Goal: Task Accomplishment & Management: Complete application form

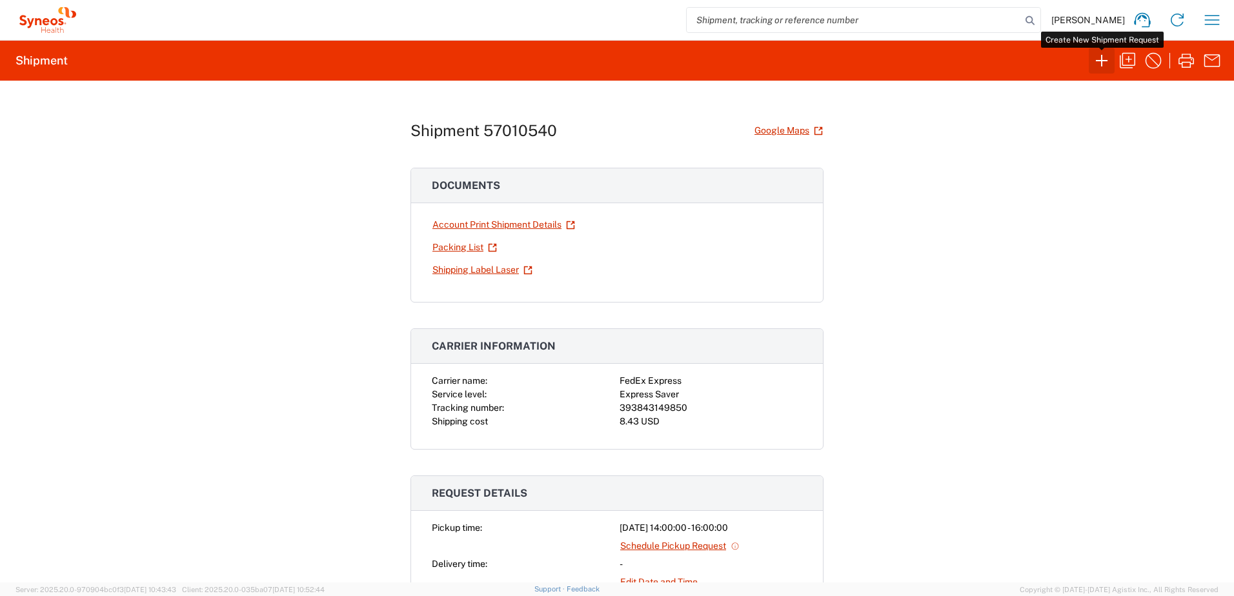
click at [1105, 66] on icon "button" at bounding box center [1101, 60] width 21 height 21
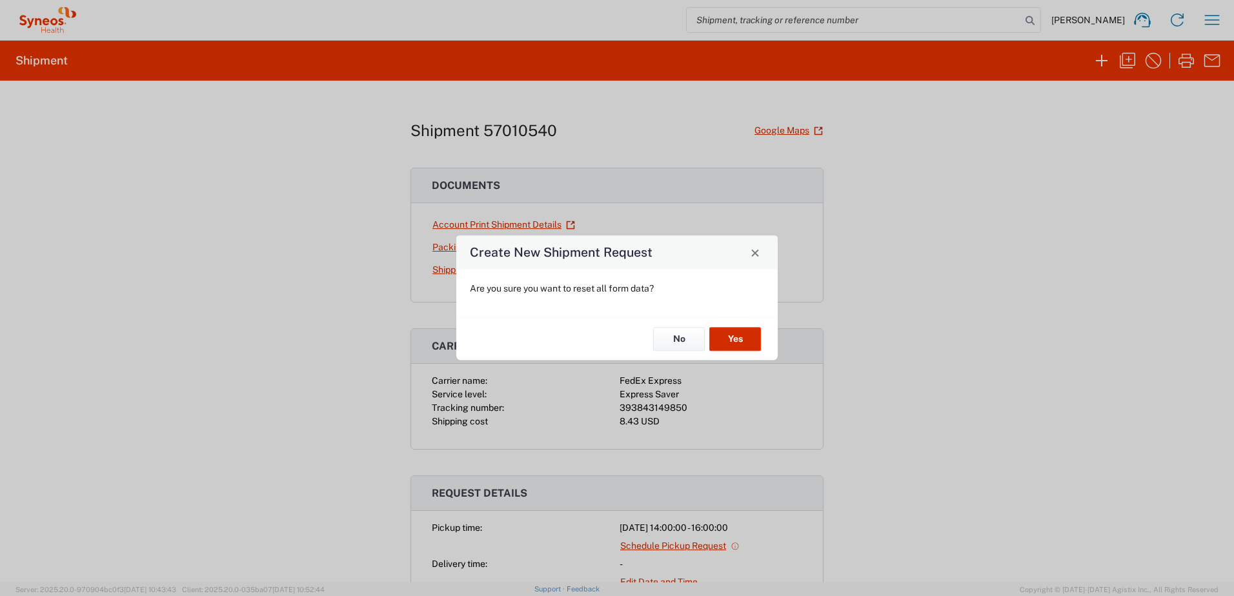
click at [740, 334] on button "Yes" at bounding box center [735, 339] width 52 height 24
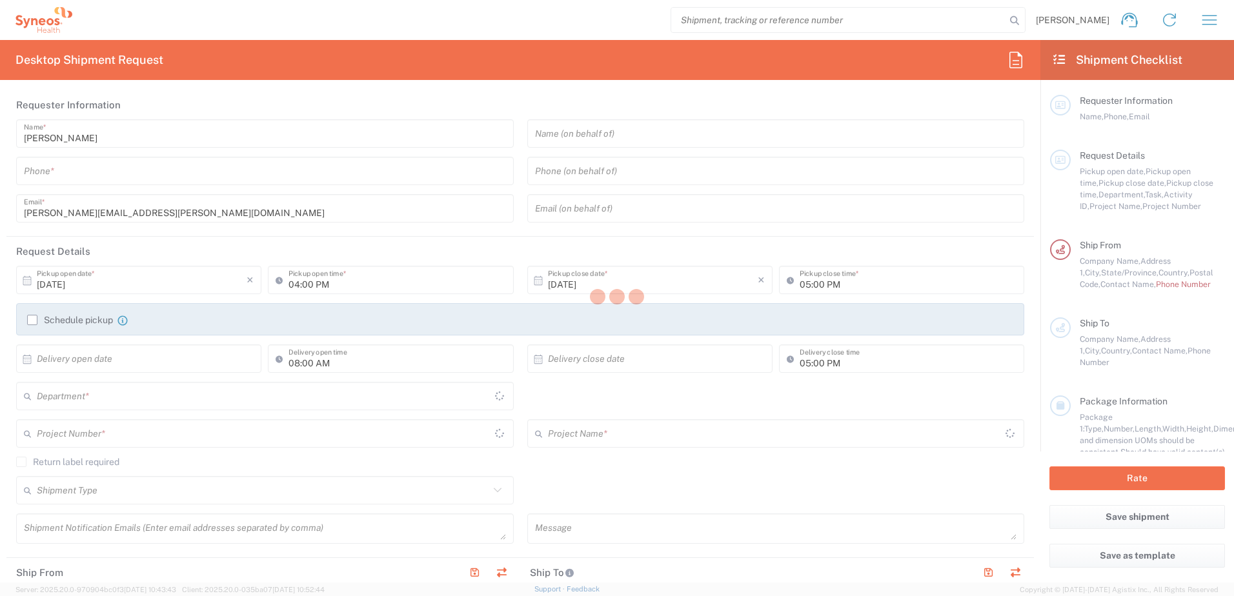
type input "[US_STATE]"
type input "[GEOGRAPHIC_DATA]"
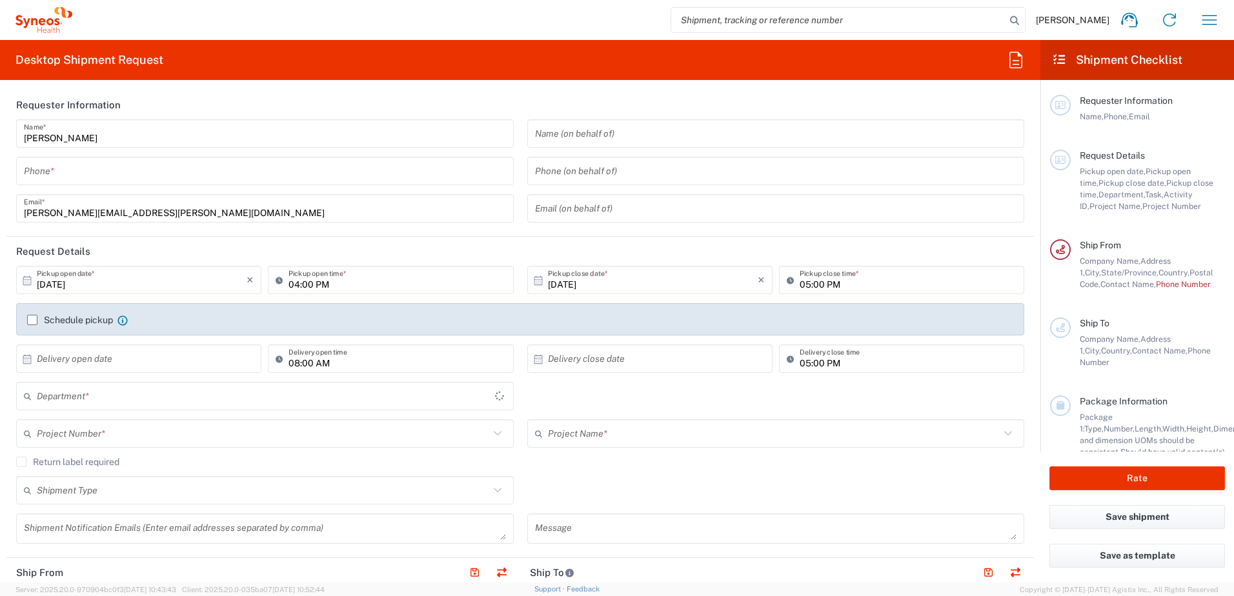
type input "3190"
click at [119, 174] on input "tel" at bounding box center [265, 171] width 482 height 23
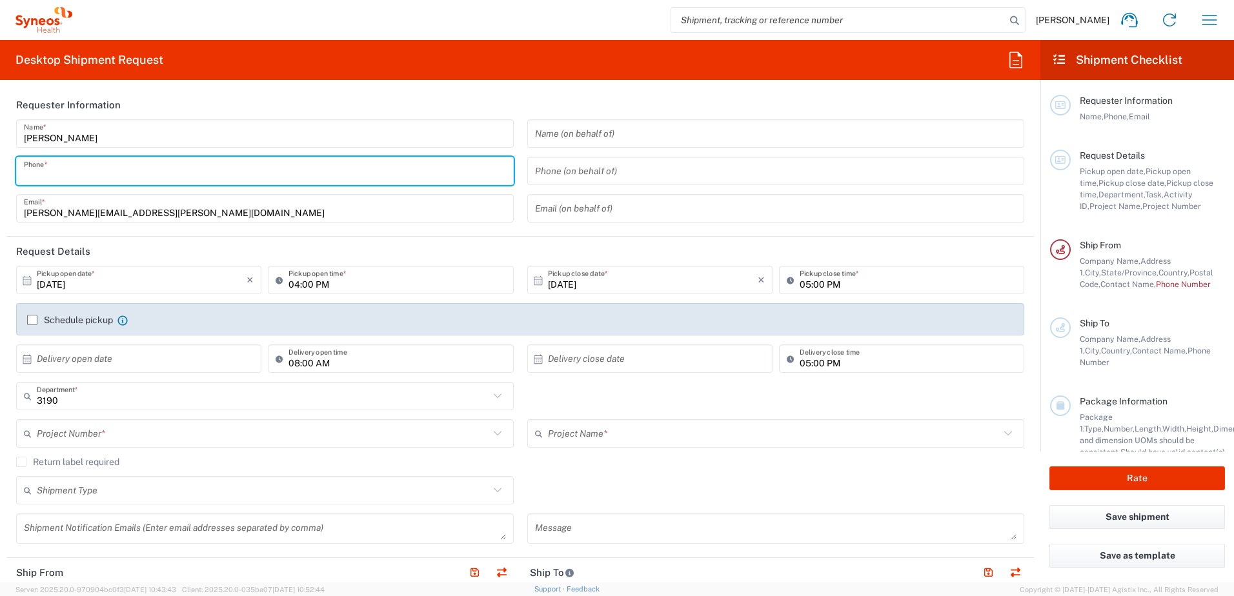
type input "3035422248"
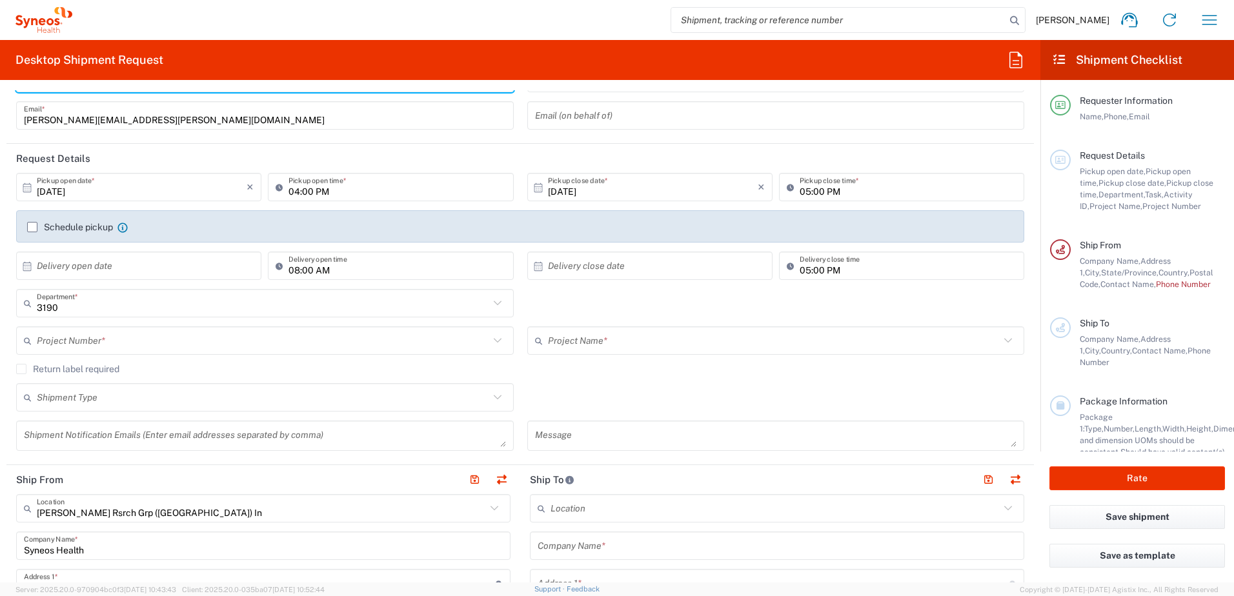
scroll to position [129, 0]
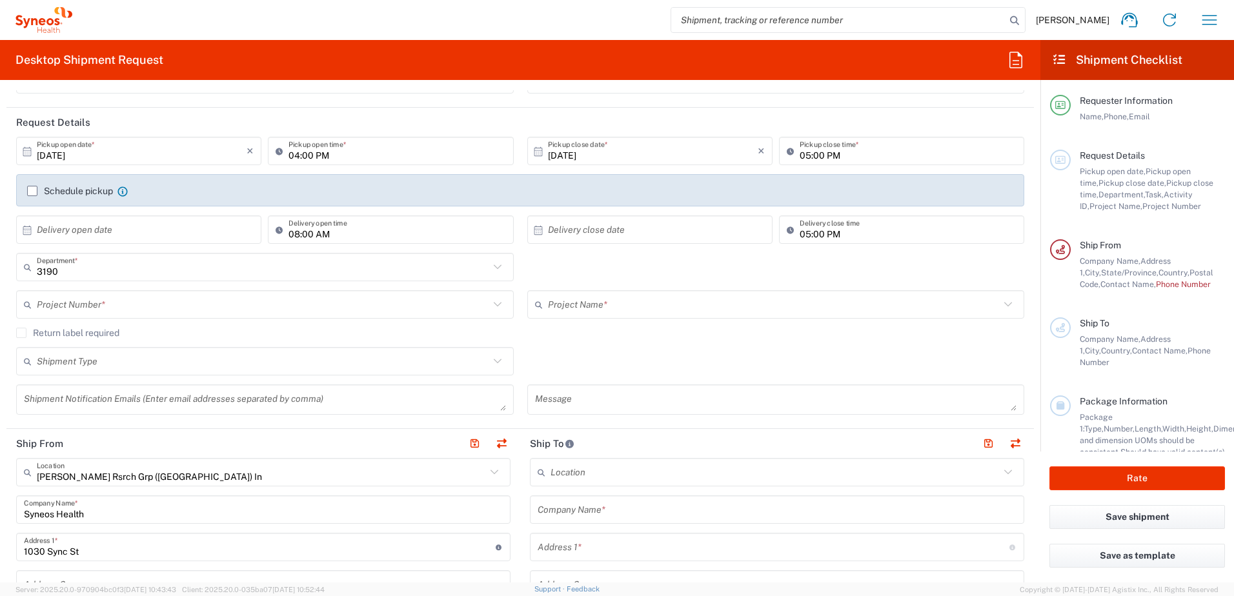
click at [116, 311] on input "text" at bounding box center [263, 305] width 452 height 23
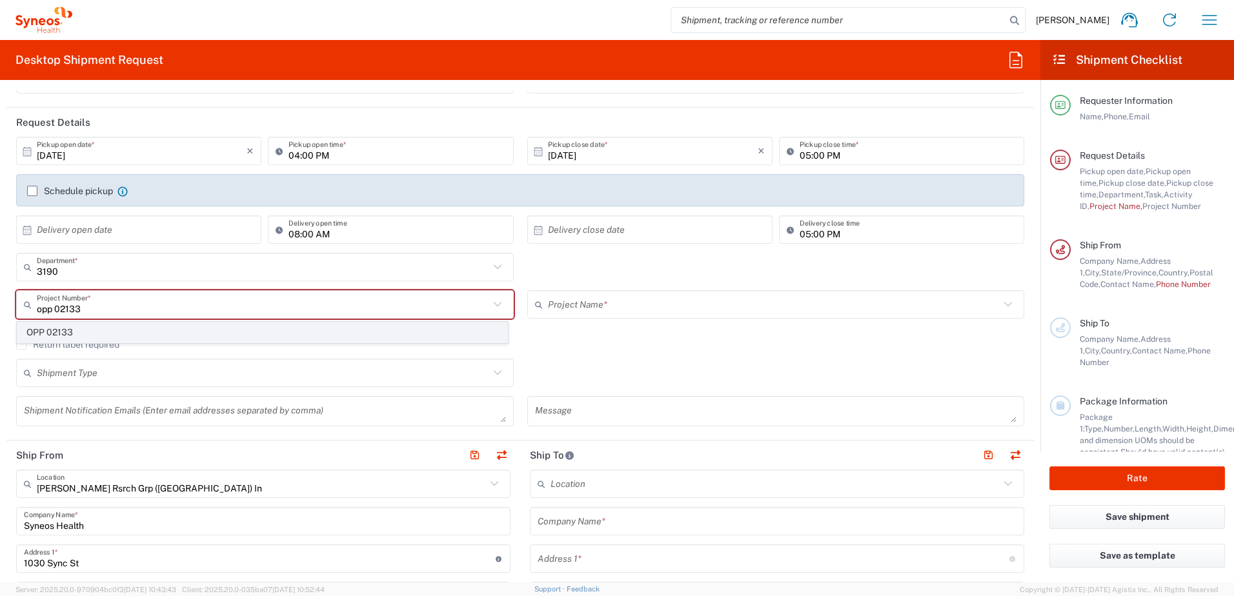
click at [94, 330] on span "OPP 02133" at bounding box center [262, 333] width 490 height 20
type input "OPP 02133"
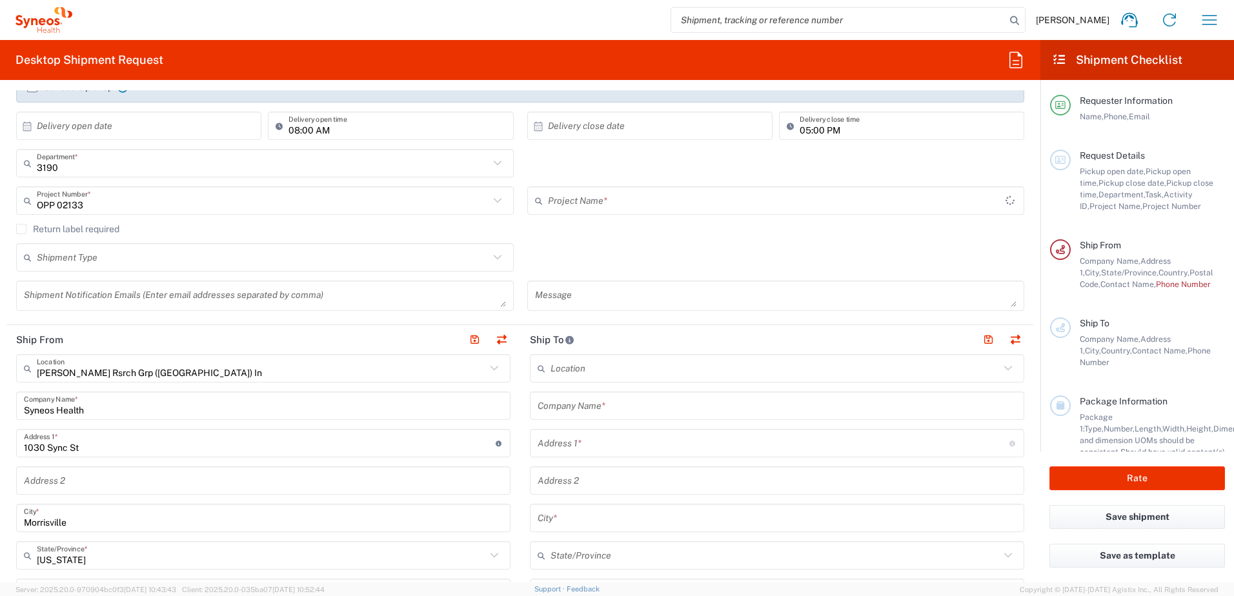
type input "802-PAS-003"
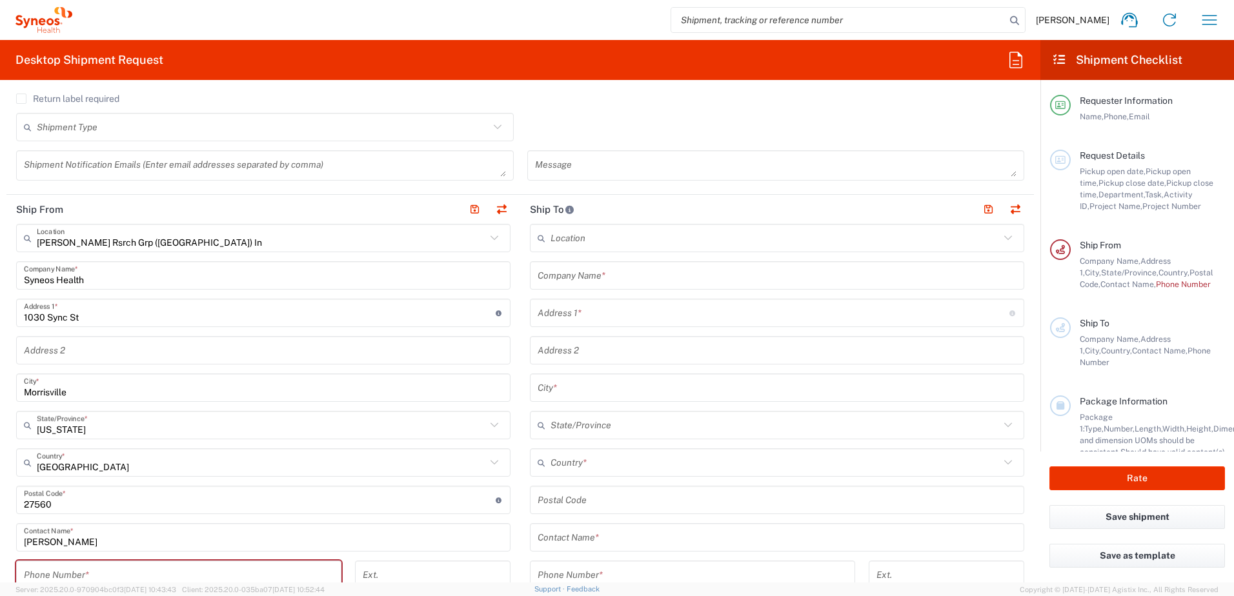
scroll to position [387, 0]
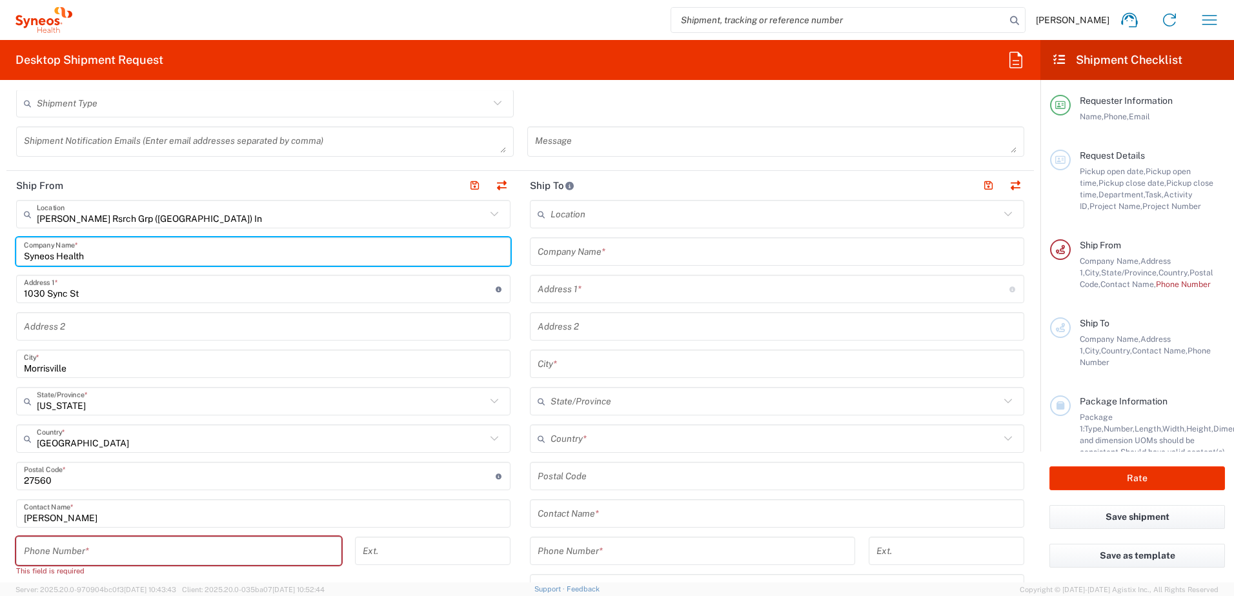
drag, startPoint x: 91, startPoint y: 255, endPoint x: -28, endPoint y: 256, distance: 118.7
click at [0, 256] on html "[PERSON_NAME] Home Shipment estimator Shipment tracking Desktop shipment reques…" at bounding box center [617, 298] width 1234 height 596
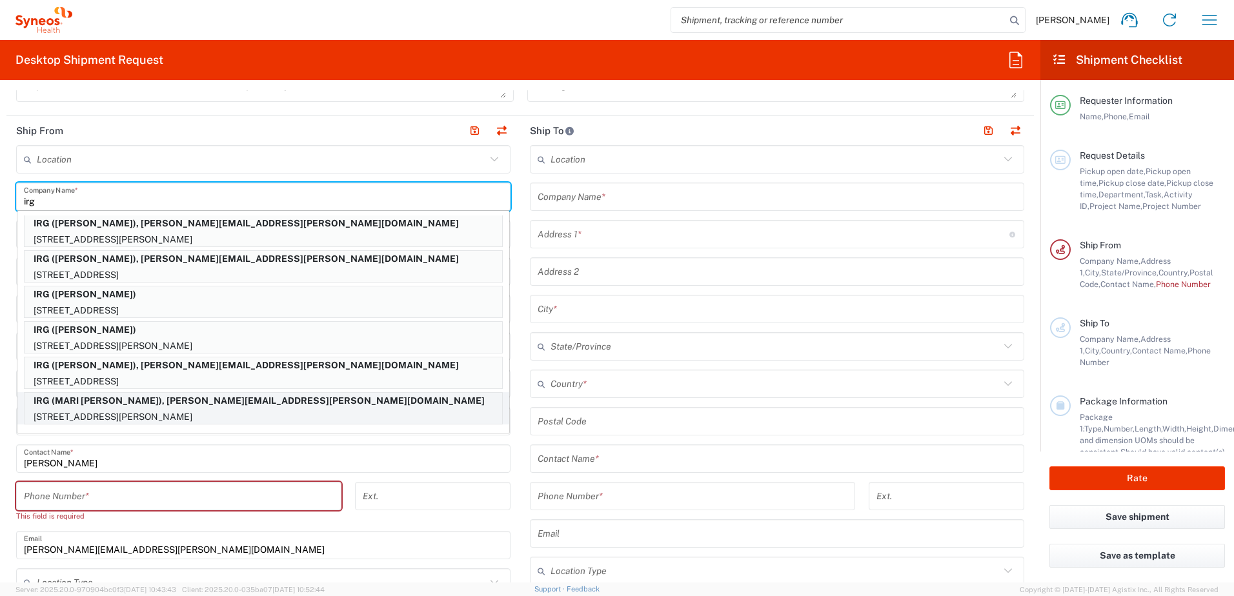
scroll to position [516, 0]
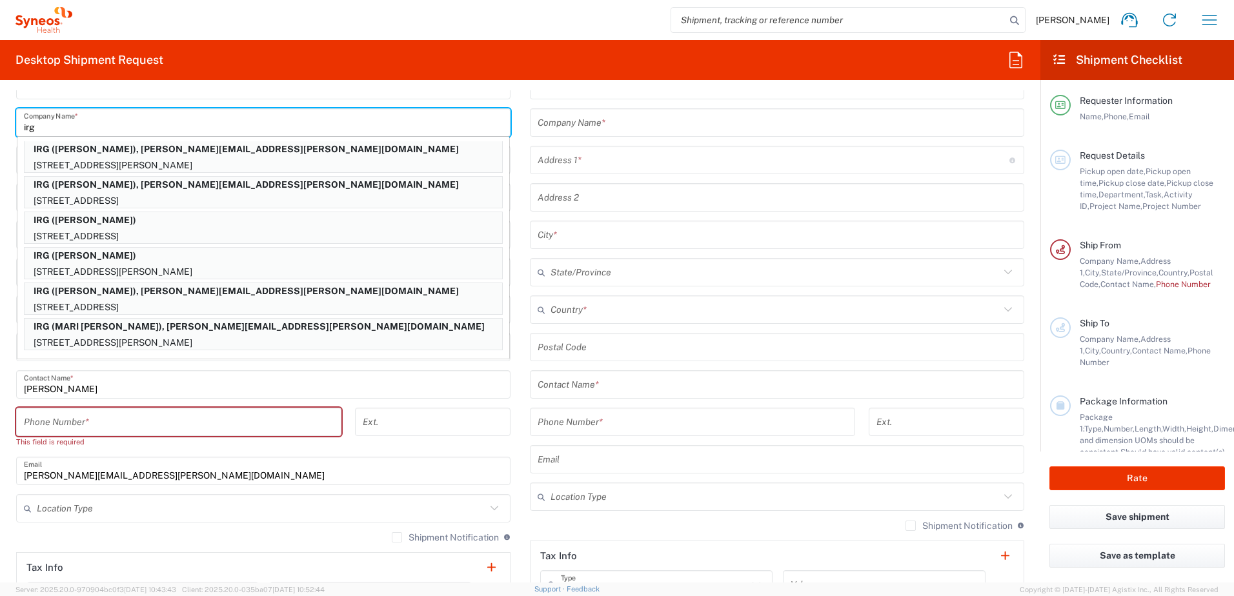
type input "irg"
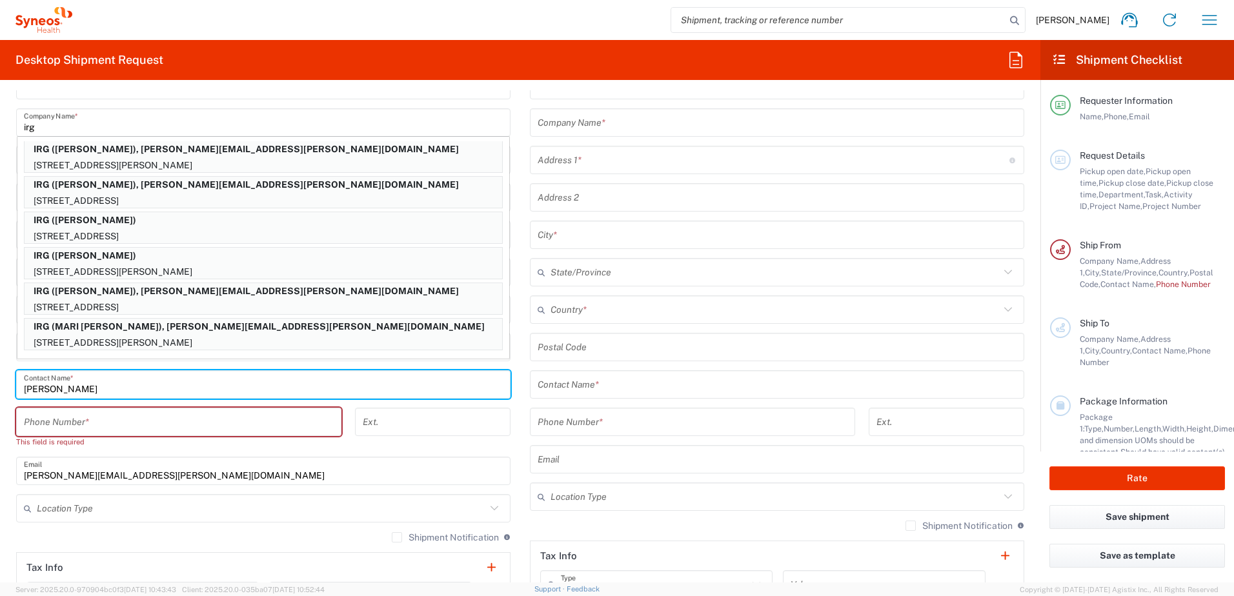
drag, startPoint x: 143, startPoint y: 388, endPoint x: -131, endPoint y: 392, distance: 273.6
click at [0, 392] on html "[PERSON_NAME] Home Shipment estimator Shipment tracking Desktop shipment reques…" at bounding box center [617, 298] width 1234 height 596
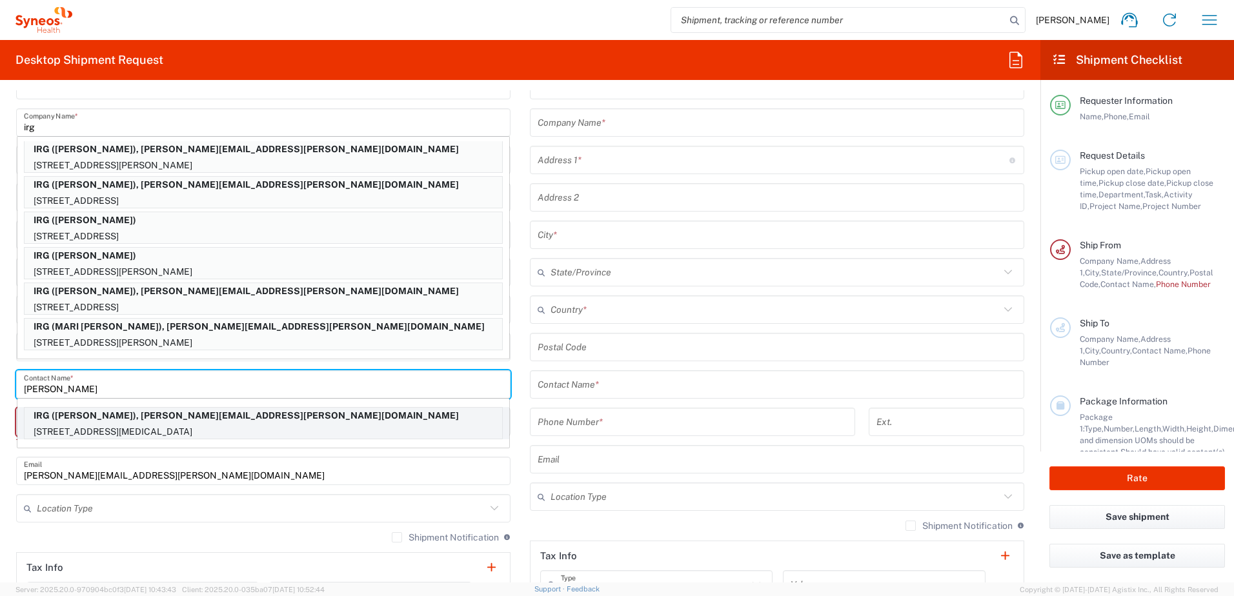
type input "[PERSON_NAME]"
click at [95, 416] on p "IRG ([PERSON_NAME]), [PERSON_NAME][EMAIL_ADDRESS][PERSON_NAME][DOMAIN_NAME]" at bounding box center [264, 416] width 478 height 16
type input "IRG"
type input "[STREET_ADDRESS]"
type input "[MEDICAL_DATA]"
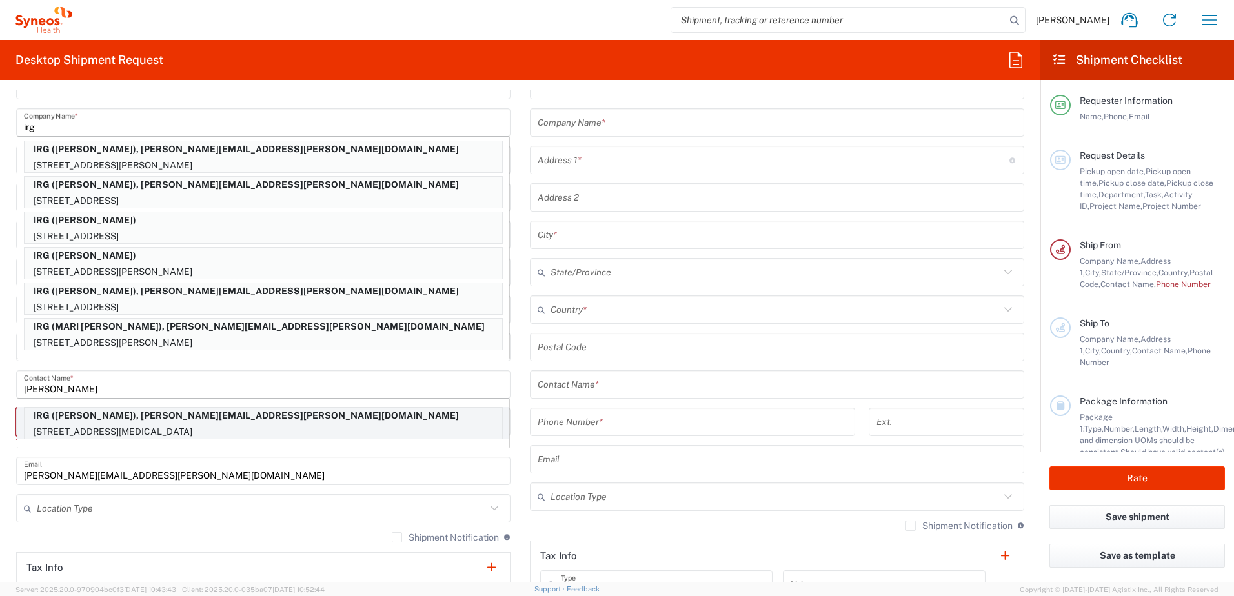
type input "[US_STATE]"
type input "92860"
type input "[PERSON_NAME]"
type input "9096564380"
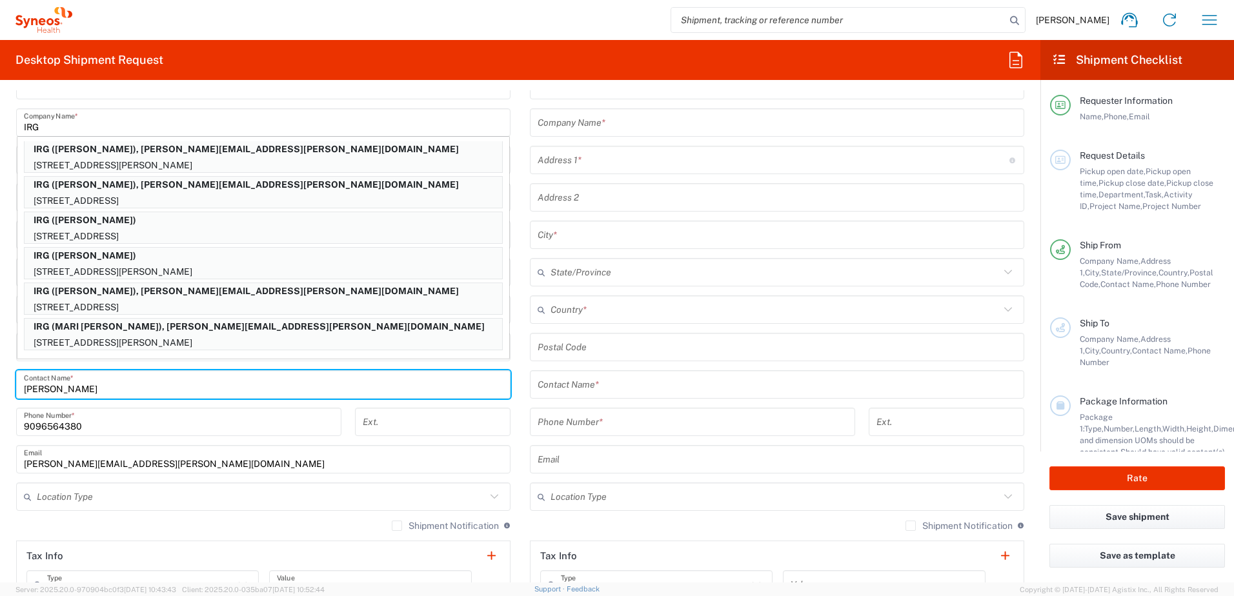
click at [424, 378] on input "[PERSON_NAME]" at bounding box center [263, 385] width 479 height 23
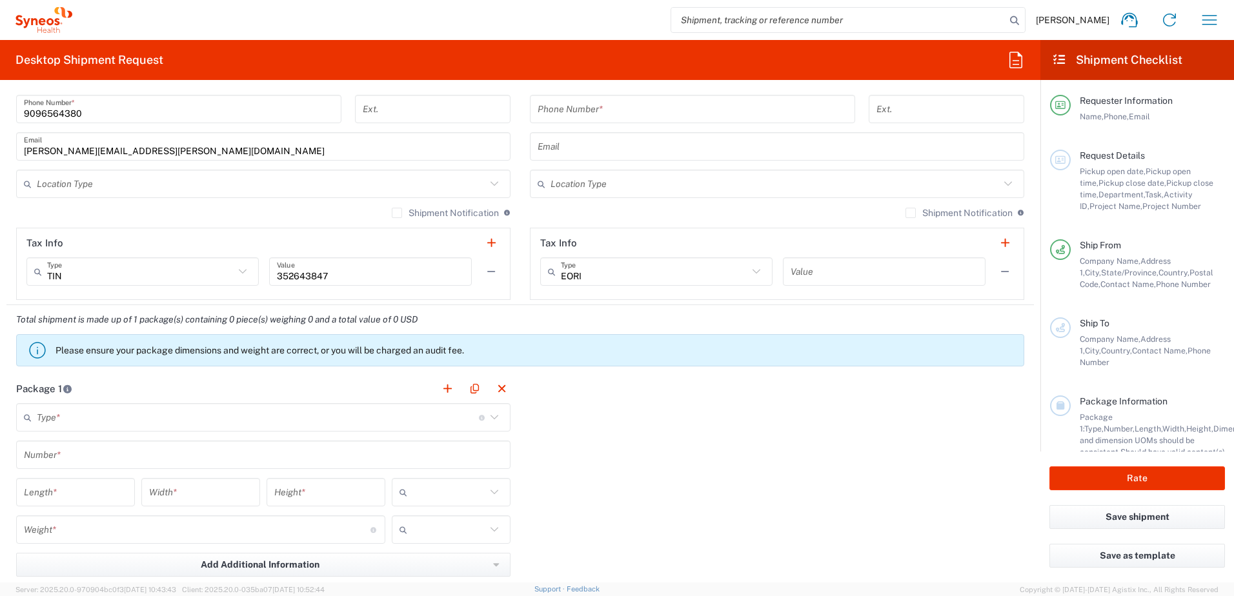
scroll to position [903, 0]
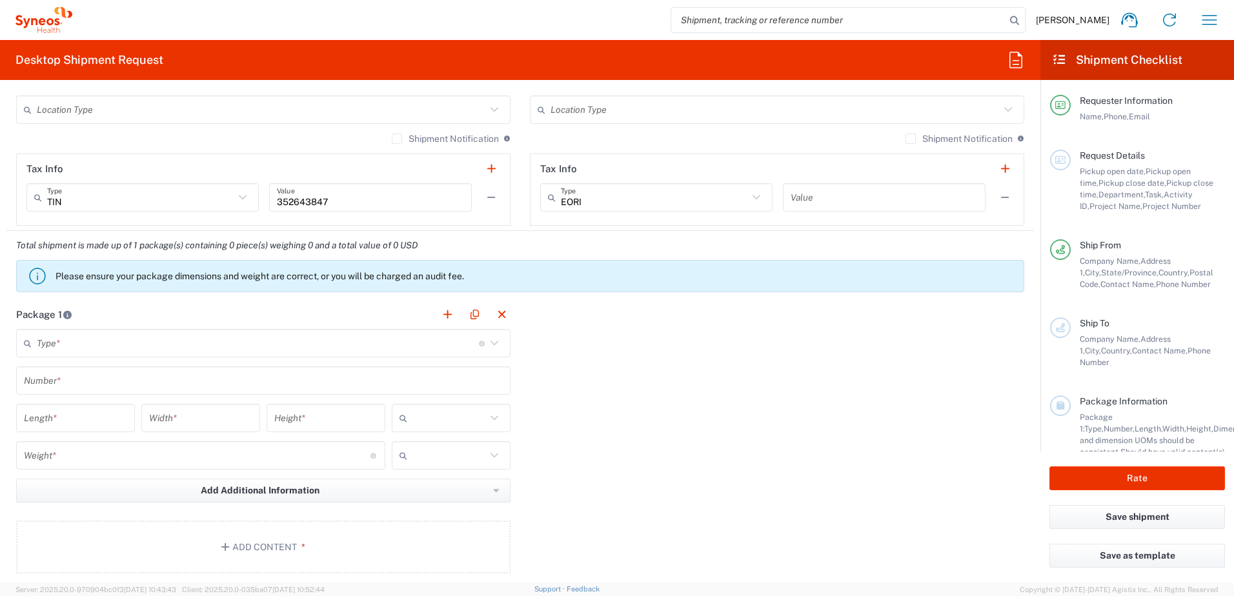
click at [107, 342] on input "text" at bounding box center [258, 343] width 442 height 23
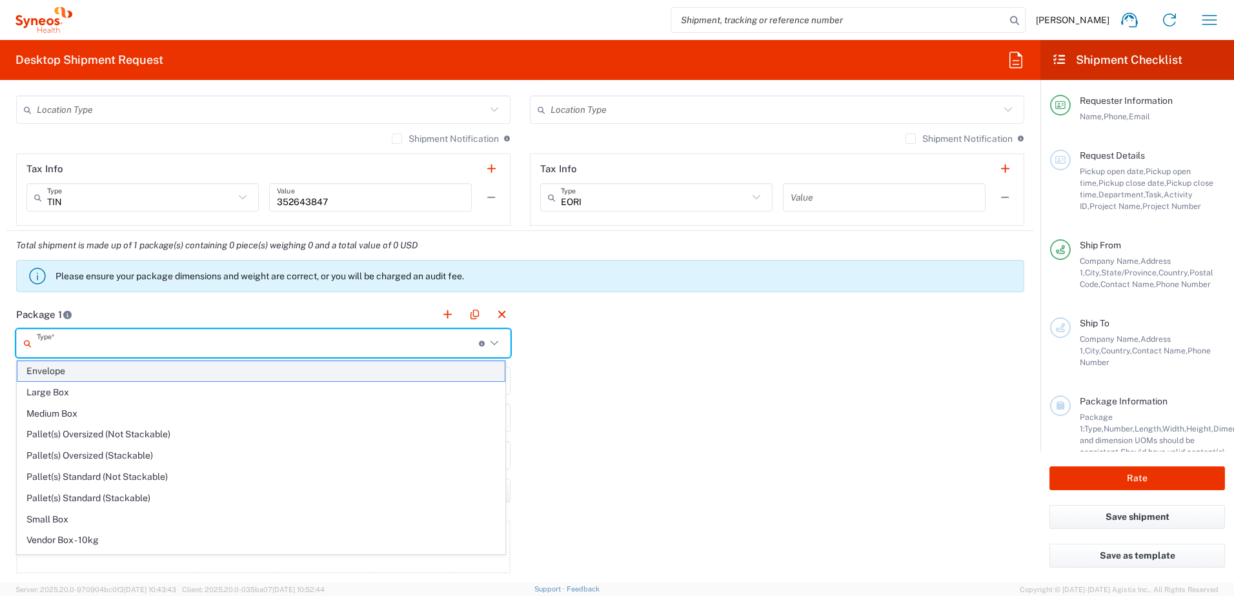
click at [94, 372] on span "Envelope" at bounding box center [260, 371] width 487 height 20
type input "Envelope"
type input "1"
type input "9.5"
type input "12.5"
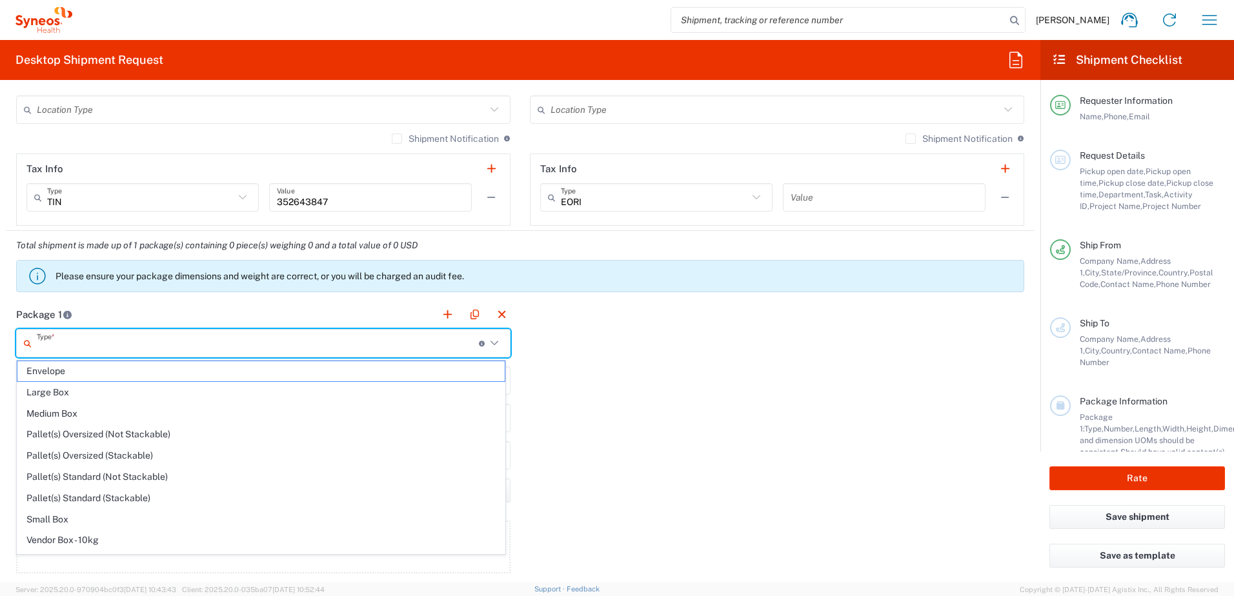
type input "0.25"
type input "in"
type input "0.45"
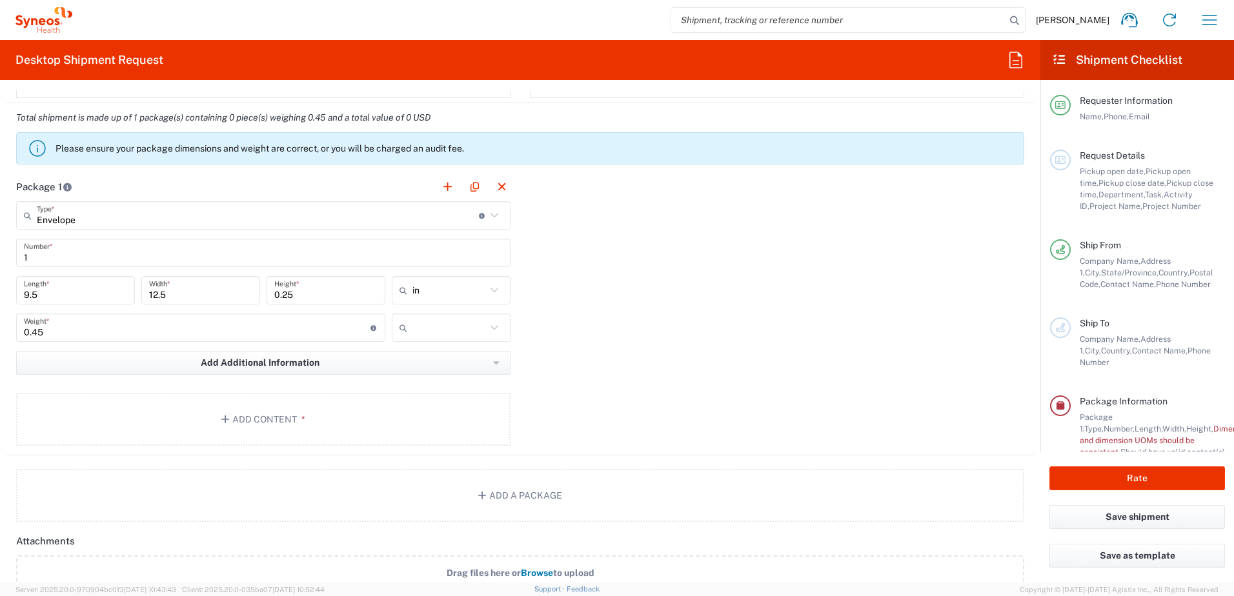
scroll to position [1033, 0]
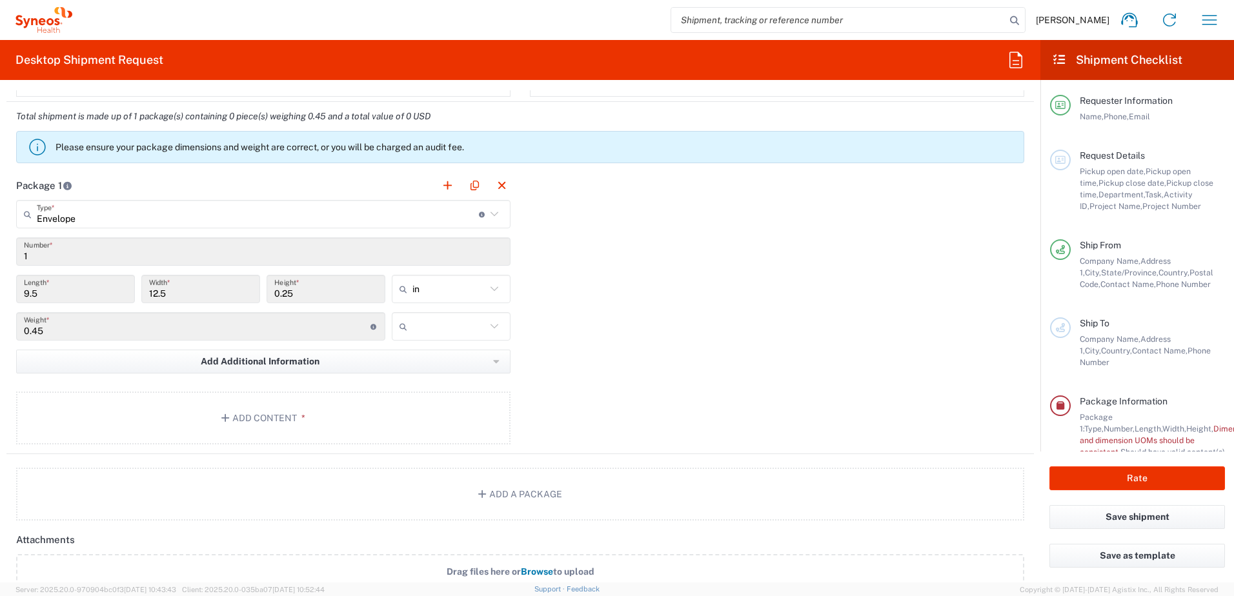
click at [407, 326] on icon at bounding box center [405, 326] width 13 height 21
click at [410, 374] on span "lbs" at bounding box center [446, 376] width 115 height 20
type input "lbs"
click at [287, 407] on button "Add Content *" at bounding box center [263, 418] width 494 height 53
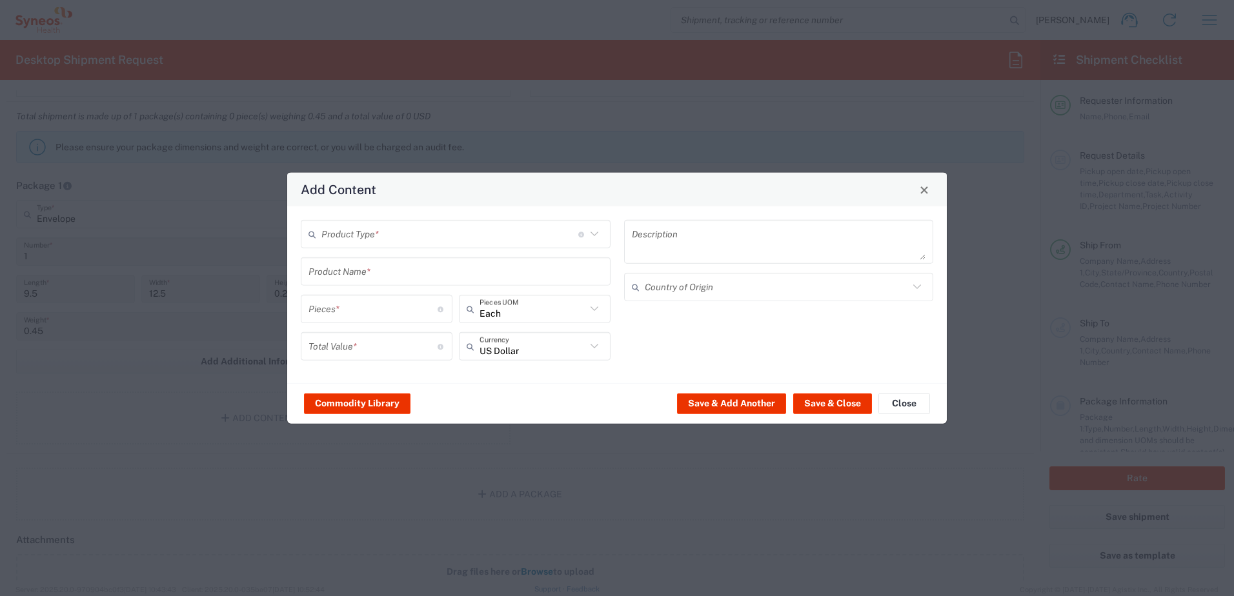
click at [394, 239] on input "text" at bounding box center [449, 234] width 257 height 23
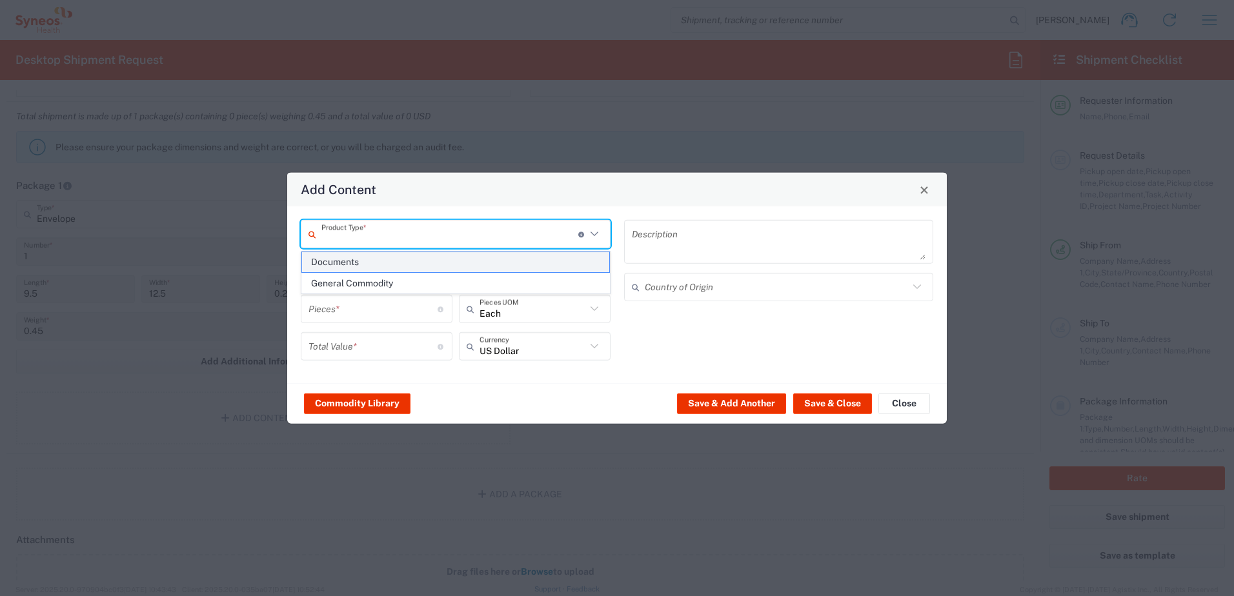
click at [368, 263] on span "Documents" at bounding box center [455, 262] width 307 height 20
type input "Documents"
type input "1"
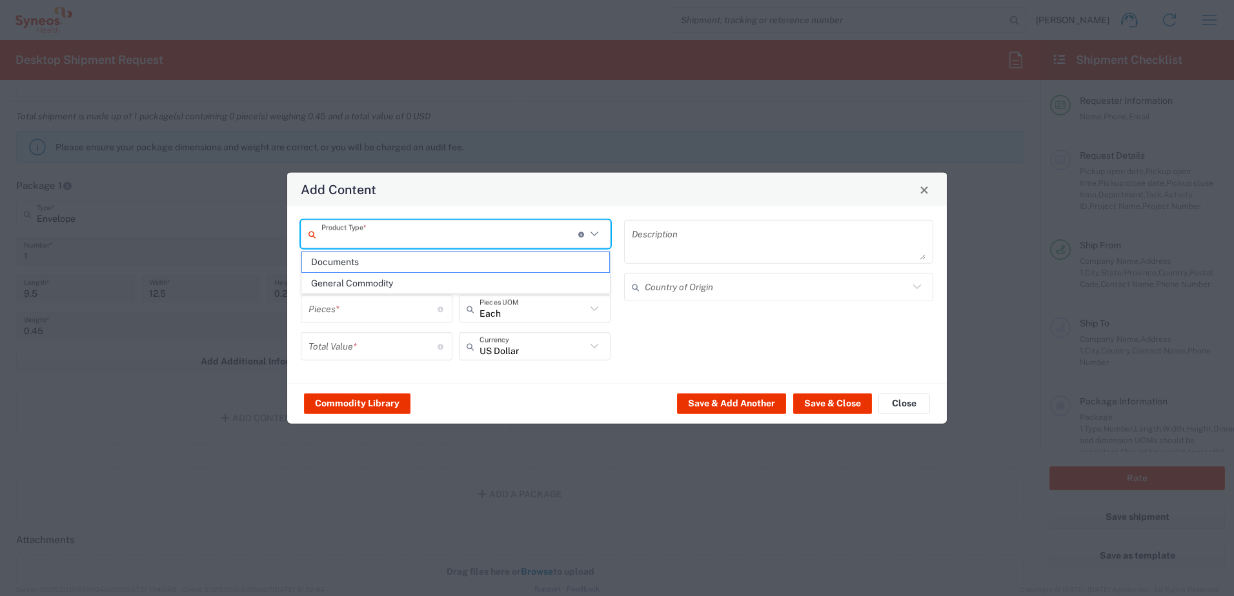
type textarea "Documents"
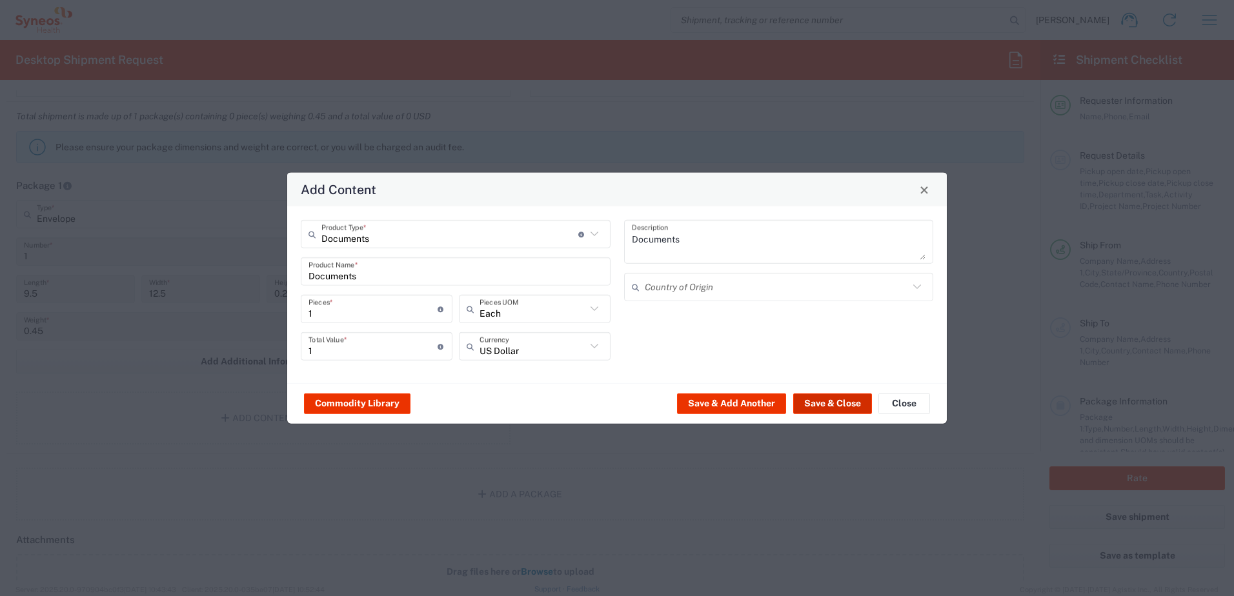
click at [840, 403] on button "Save & Close" at bounding box center [832, 403] width 79 height 21
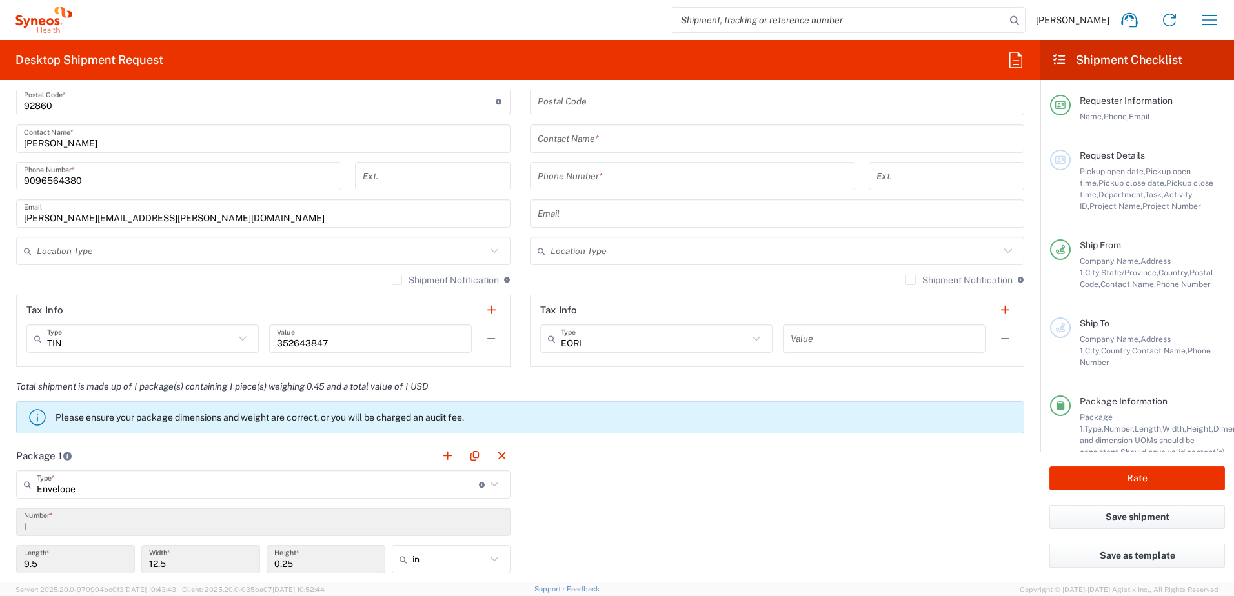
scroll to position [645, 0]
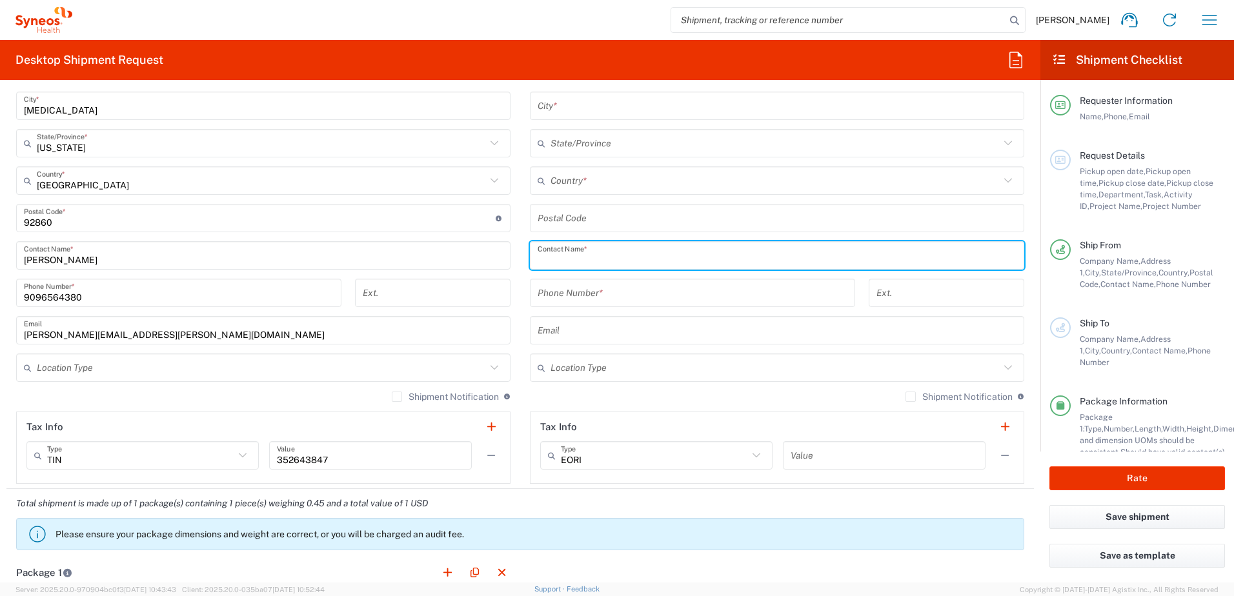
click at [593, 265] on input "text" at bounding box center [777, 256] width 479 height 23
type input "t"
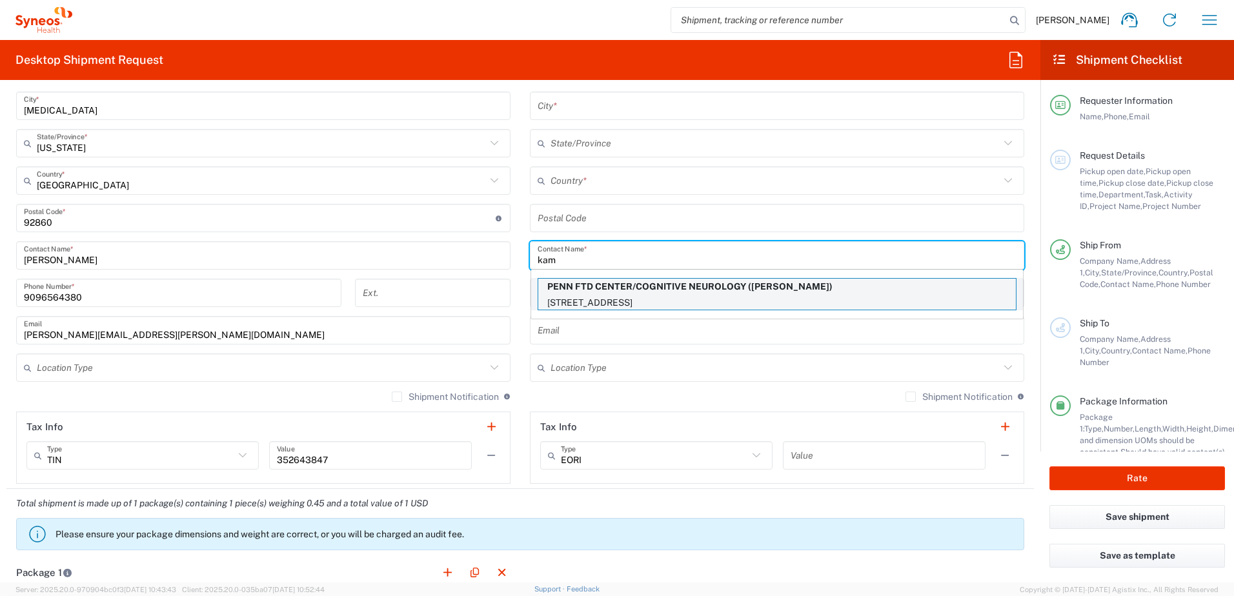
type input "kam"
click at [592, 294] on p "PENN FTD CENTER/COGNITIVE NEUROLOGY ([PERSON_NAME])" at bounding box center [777, 287] width 478 height 16
type input "PENN FTD CENTER/COGNITIVE NEUROLOGY"
type input "[STREET_ADDRESS]"
type input "3 WEST GATES"
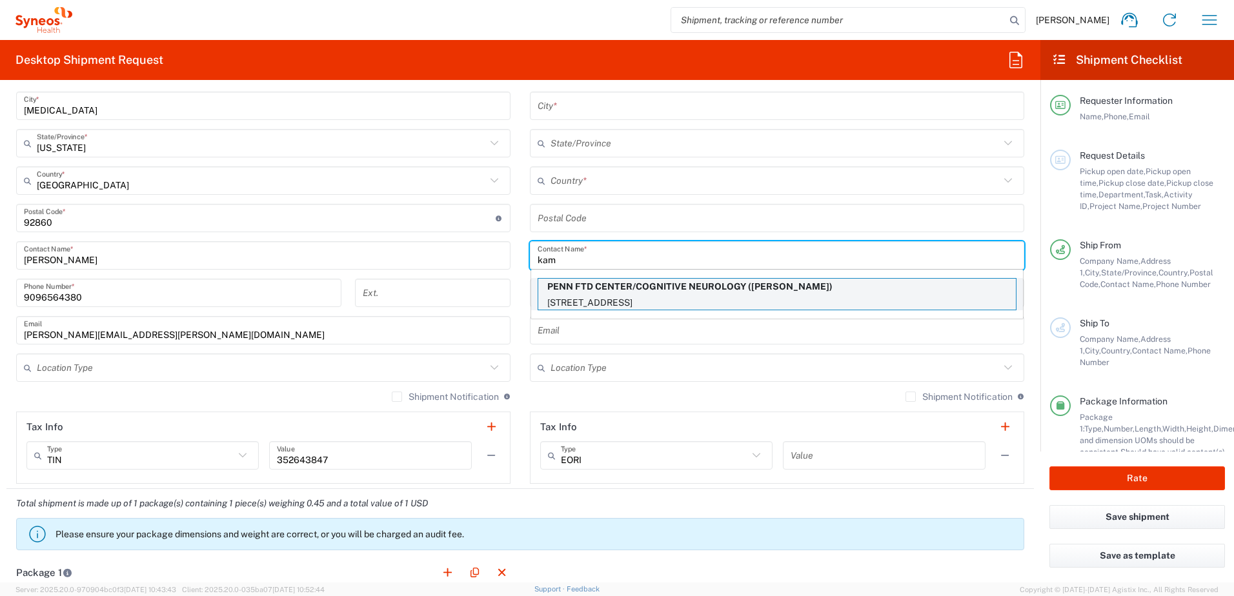
type input "[GEOGRAPHIC_DATA]"
type input "19104"
type input "[PERSON_NAME]"
type input "2156626134"
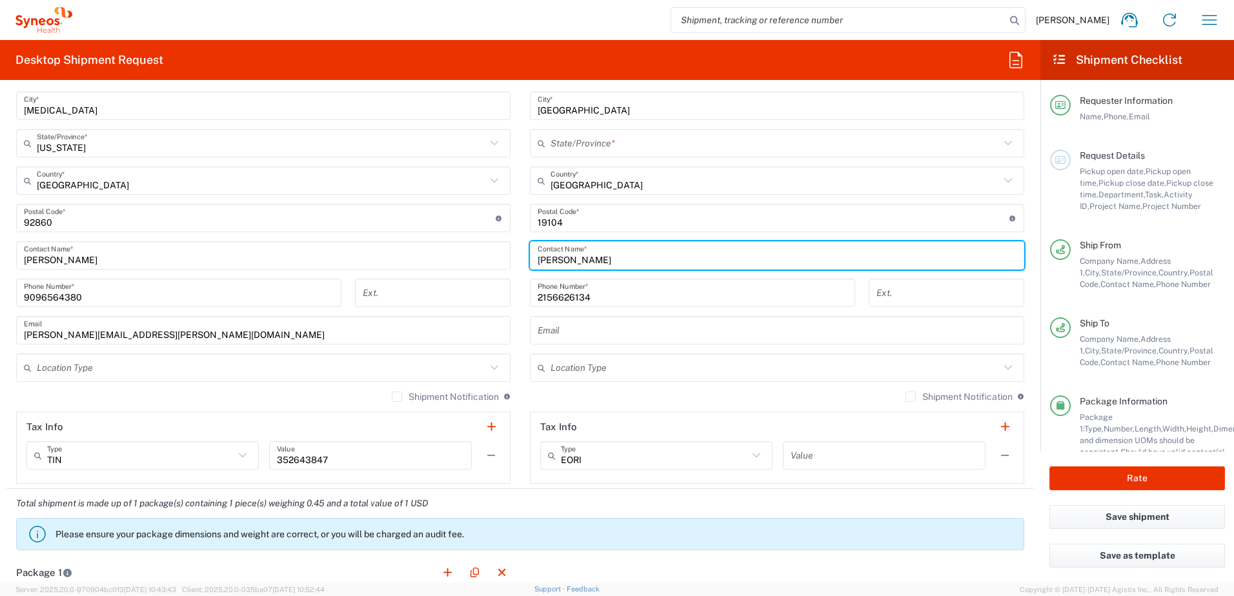
type input "[US_STATE]"
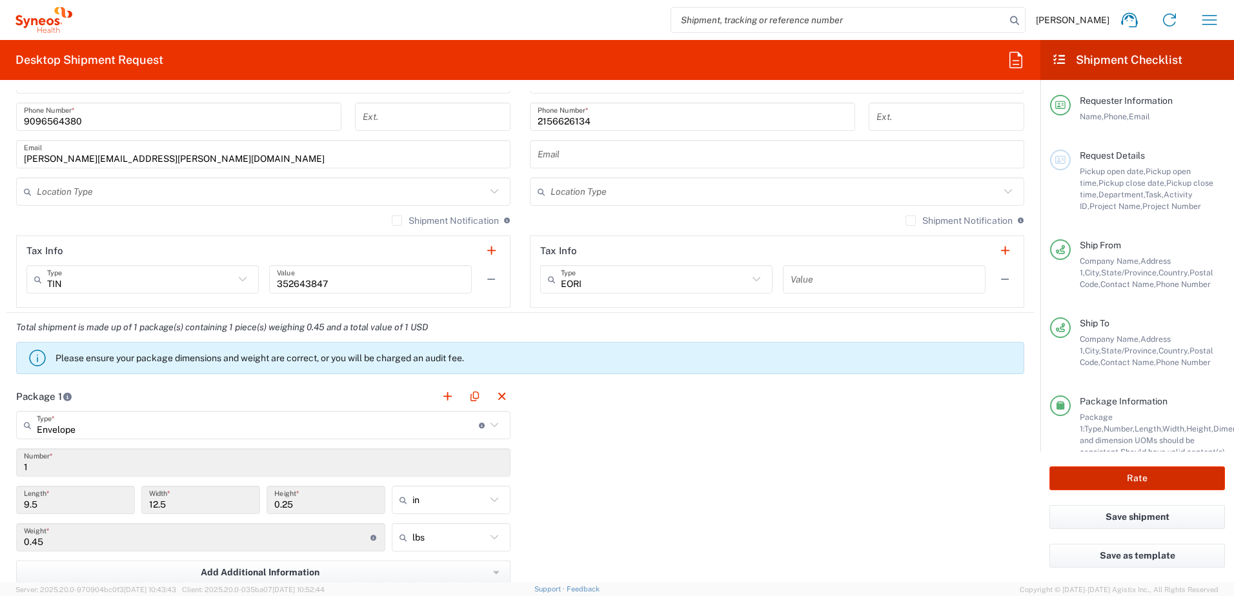
scroll to position [839, 0]
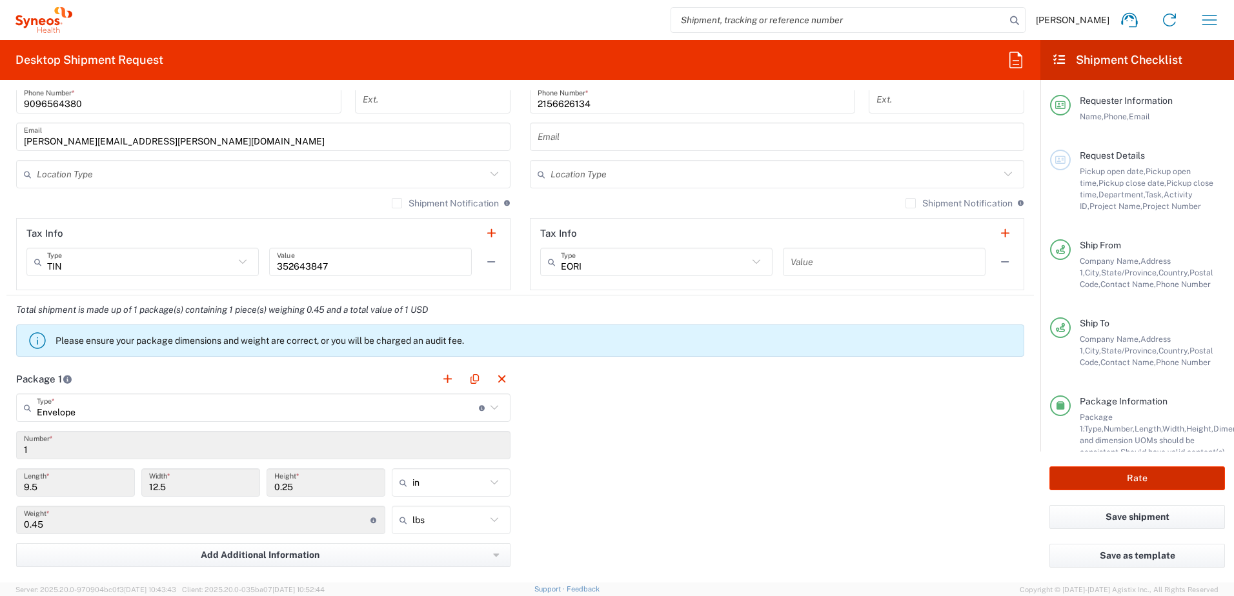
click at [1172, 474] on button "Rate" at bounding box center [1137, 479] width 176 height 24
type input "OPP 02133"
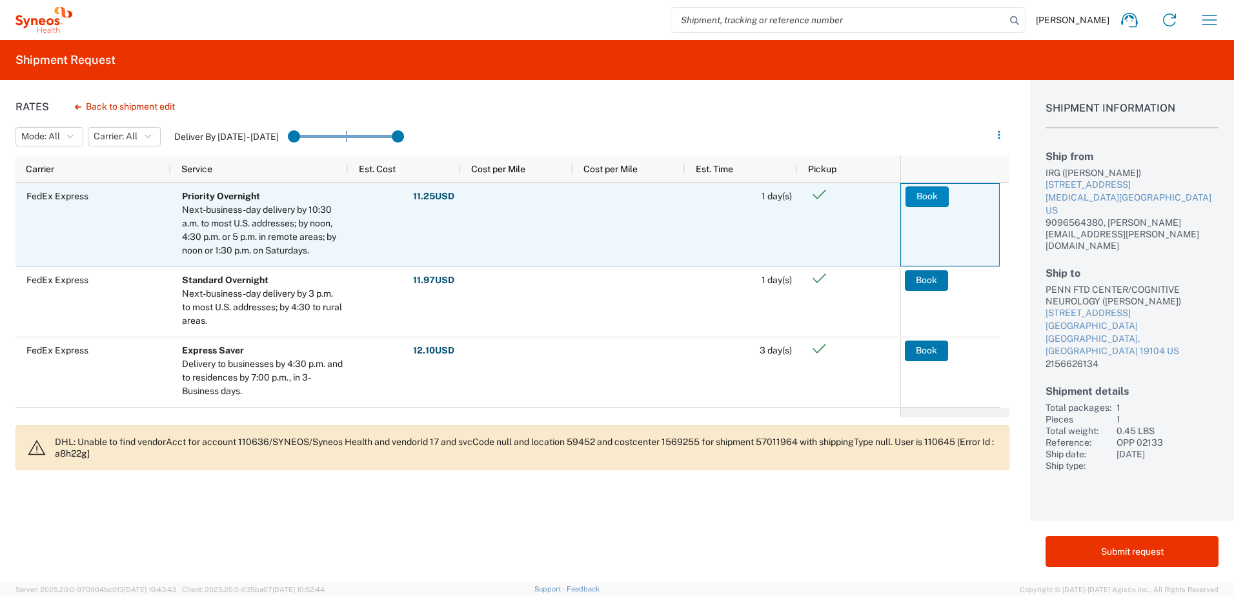
click at [933, 193] on button "Book" at bounding box center [926, 196] width 43 height 21
